Goal: Information Seeking & Learning: Stay updated

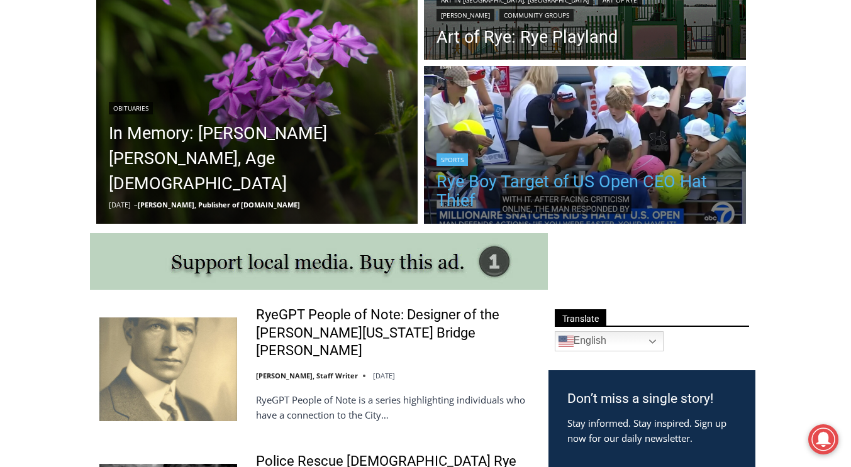
click at [482, 193] on link "Rye Boy Target of US Open CEO Hat Thief" at bounding box center [585, 191] width 297 height 38
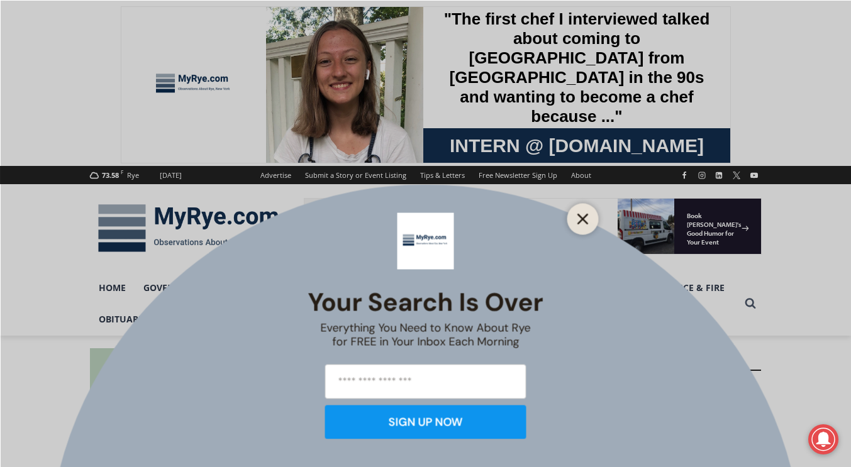
click at [583, 217] on icon "Close" at bounding box center [583, 218] width 11 height 11
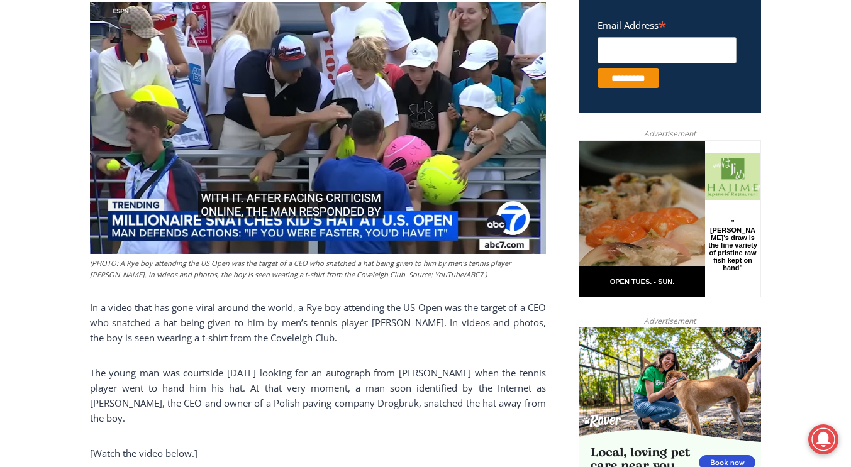
scroll to position [525, 0]
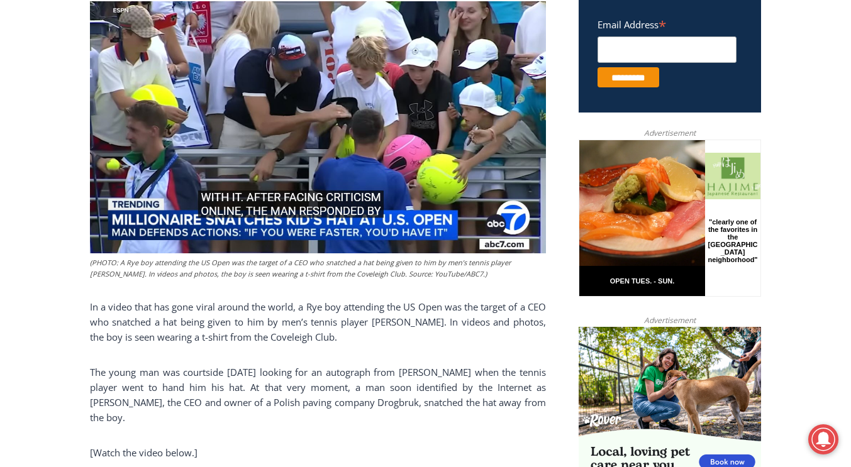
click at [343, 331] on span "In a video that has gone viral around the world, a Rye boy attending the US Ope…" at bounding box center [318, 322] width 456 height 43
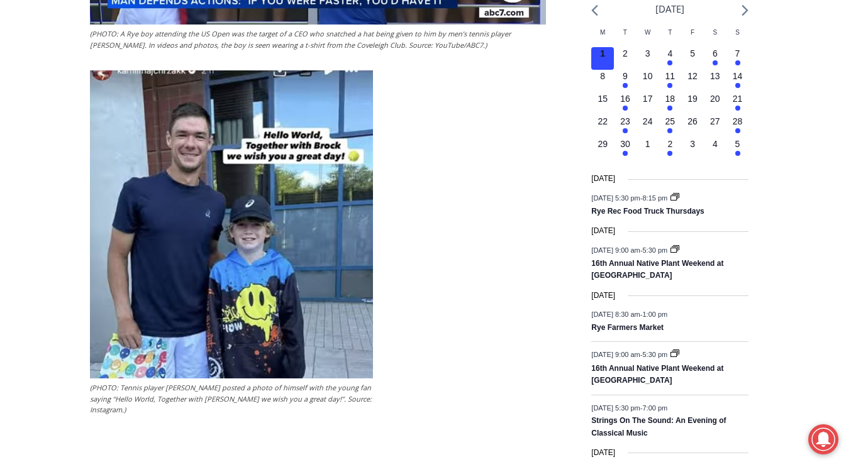
scroll to position [1700, 0]
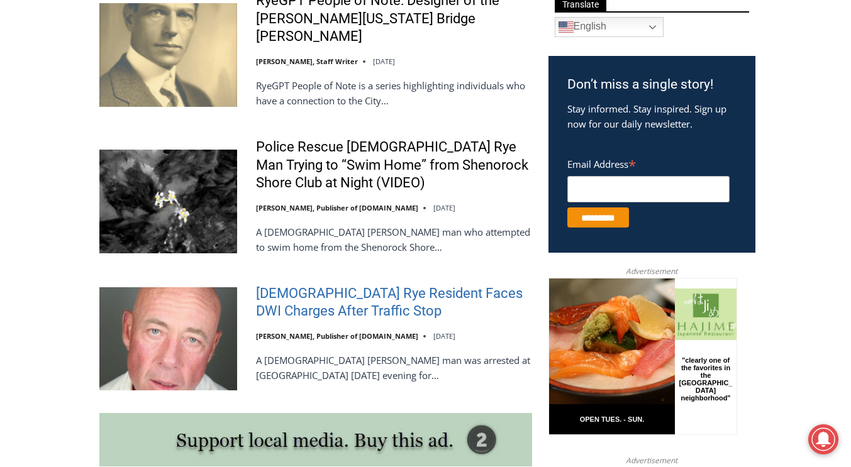
click at [391, 296] on link "[DEMOGRAPHIC_DATA] Rye Resident Faces DWI Charges After Traffic Stop" at bounding box center [394, 303] width 276 height 36
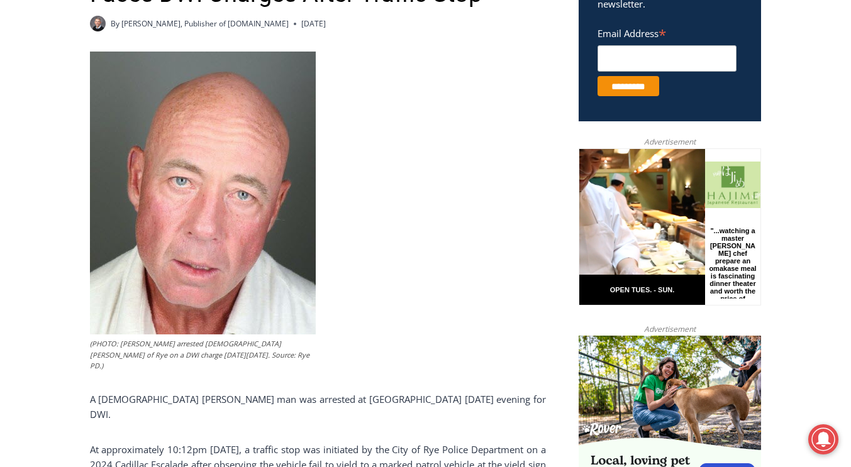
scroll to position [516, 0]
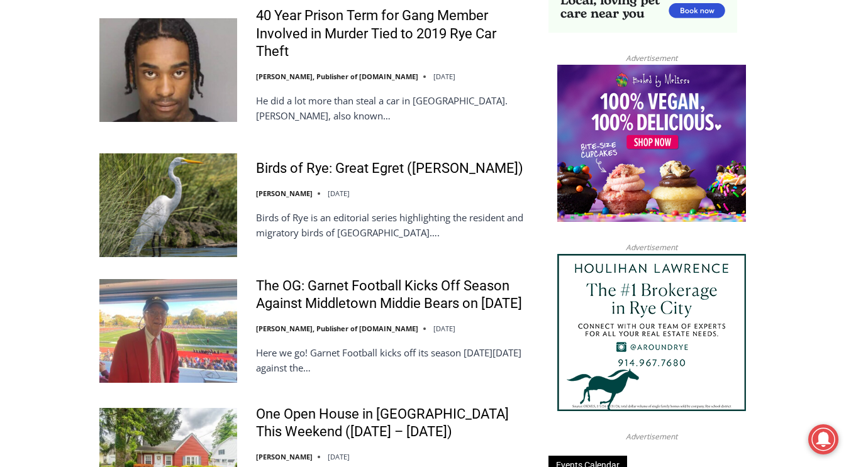
scroll to position [1354, 0]
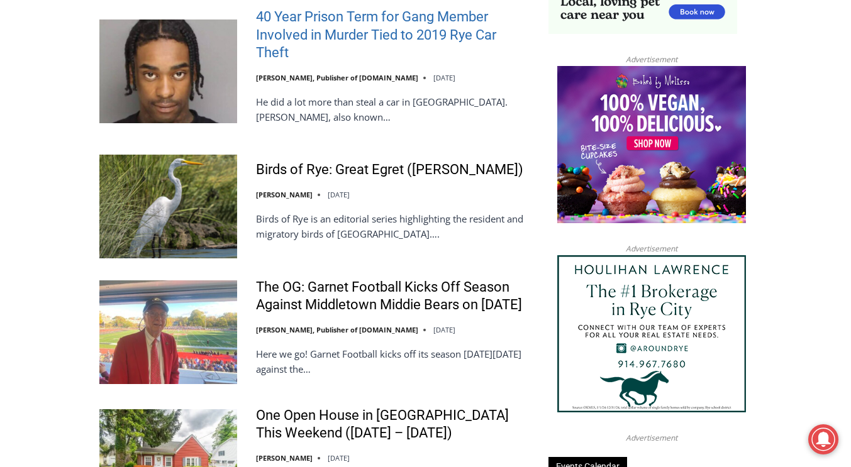
click at [405, 28] on link "40 Year Prison Term for Gang Member Involved in Murder Tied to 2019 Rye Car The…" at bounding box center [394, 35] width 276 height 54
